Goal: Task Accomplishment & Management: Complete application form

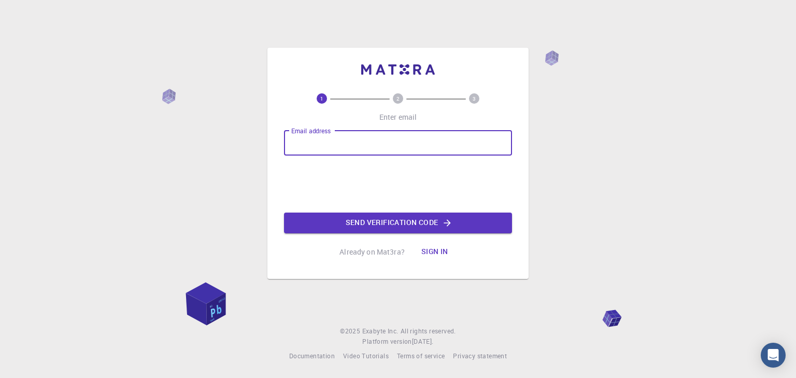
click at [360, 152] on input "Email address" at bounding box center [398, 143] width 228 height 25
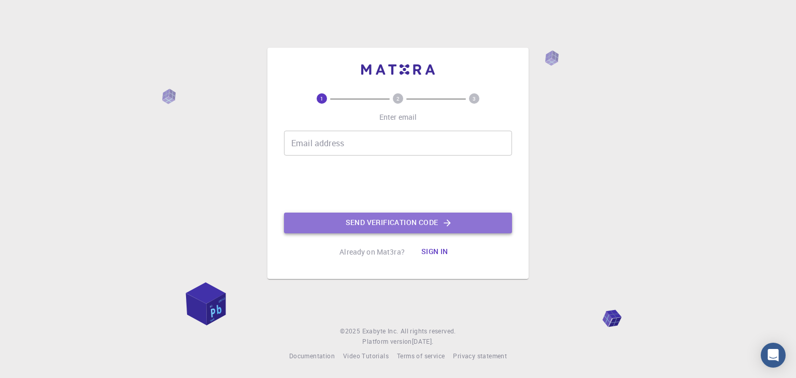
click at [374, 222] on button "Send verification code" at bounding box center [398, 222] width 228 height 21
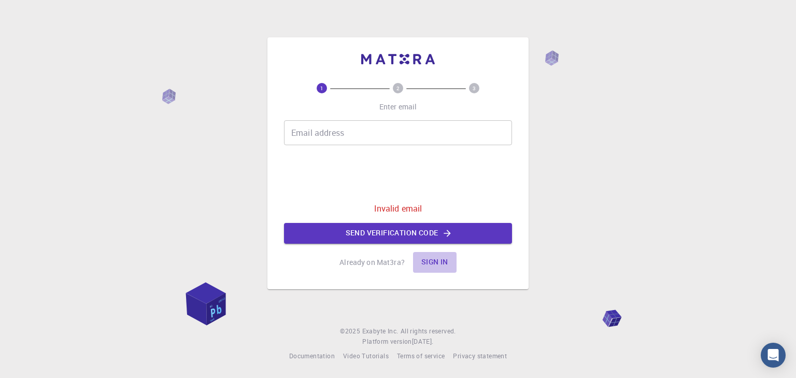
click at [434, 263] on button "Sign in" at bounding box center [435, 262] width 44 height 21
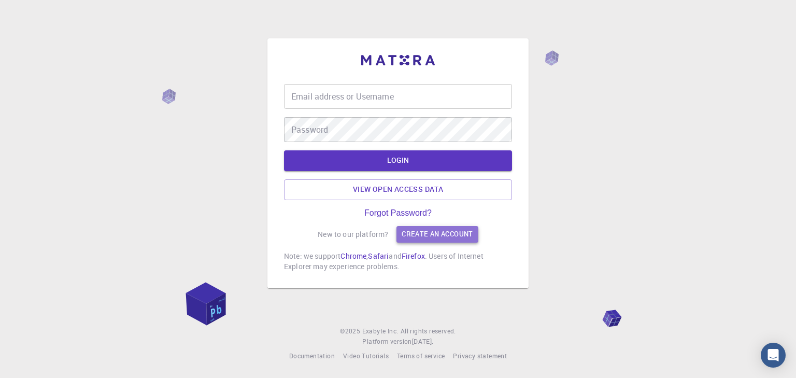
click at [432, 237] on link "Create an account" at bounding box center [436, 234] width 81 height 17
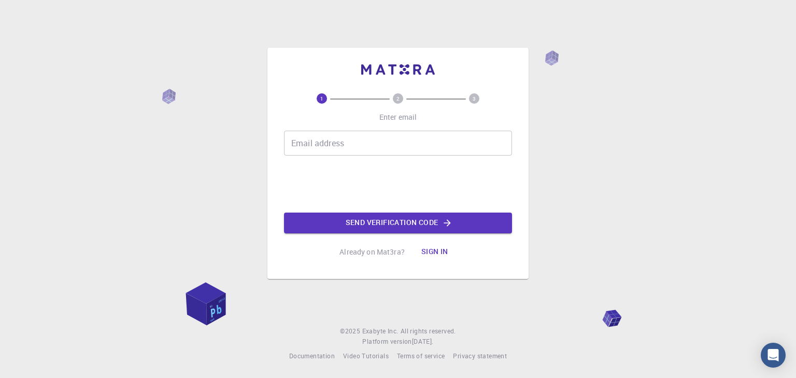
click at [365, 155] on div "Email address Email address Send verification code" at bounding box center [398, 182] width 228 height 103
